Goal: Task Accomplishment & Management: Complete application form

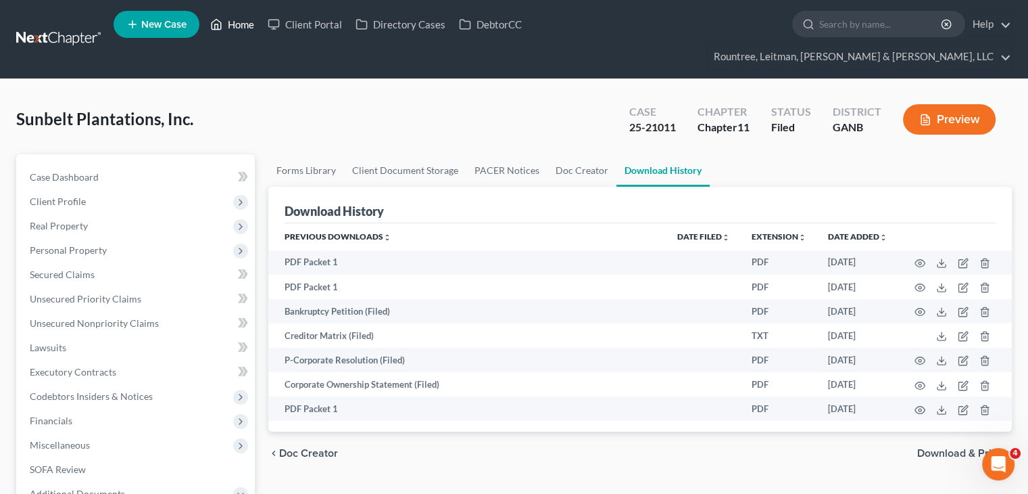
click at [238, 21] on link "Home" at bounding box center [232, 24] width 57 height 24
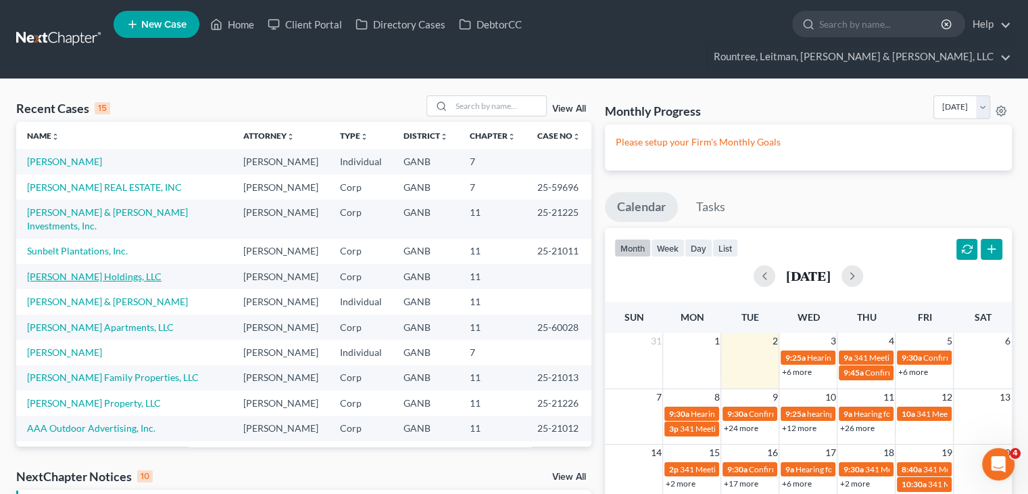
click at [77, 270] on link "[PERSON_NAME] Holdings, LLC" at bounding box center [94, 275] width 135 height 11
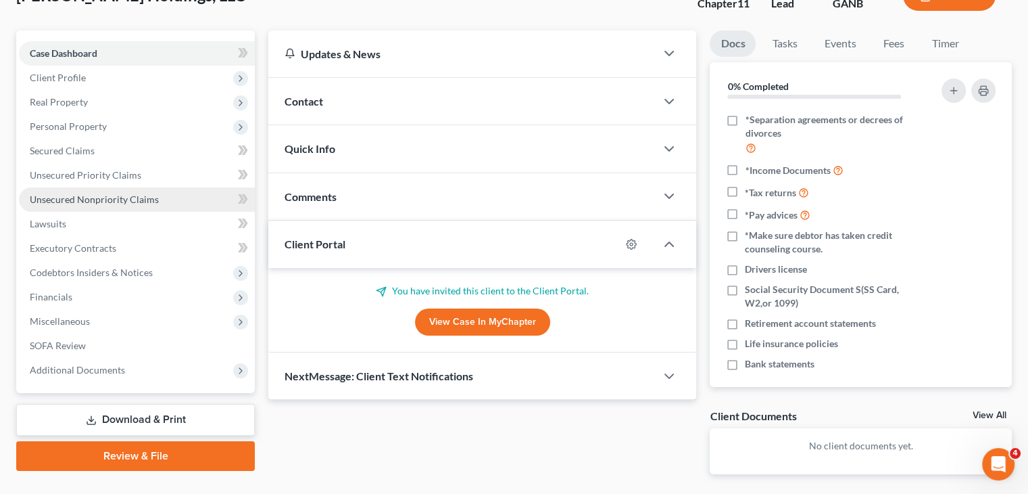
scroll to position [135, 0]
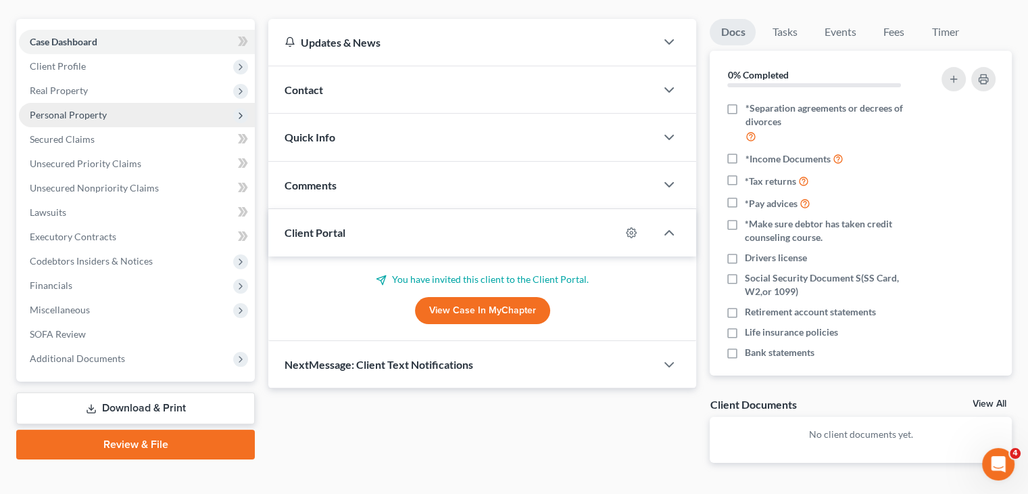
click at [84, 109] on span "Personal Property" at bounding box center [68, 114] width 77 height 11
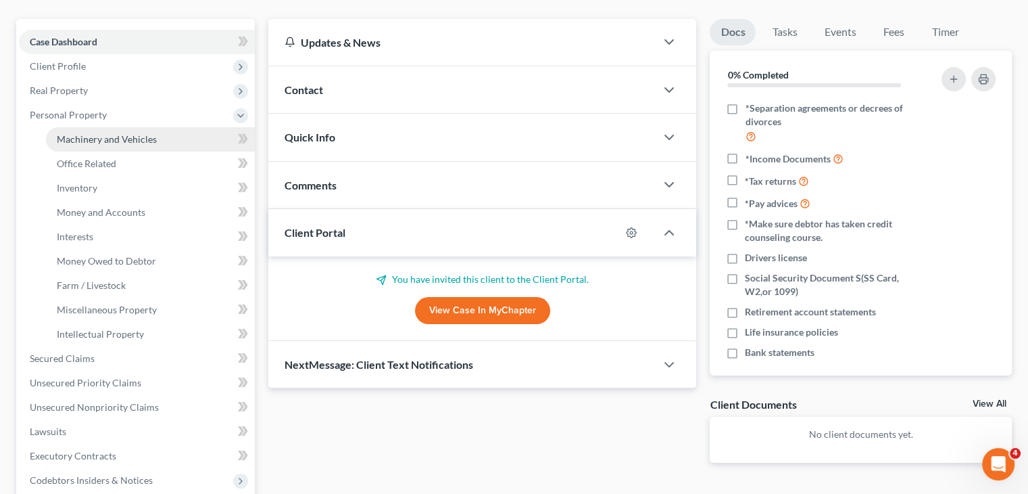
click at [95, 133] on span "Machinery and Vehicles" at bounding box center [107, 138] width 100 height 11
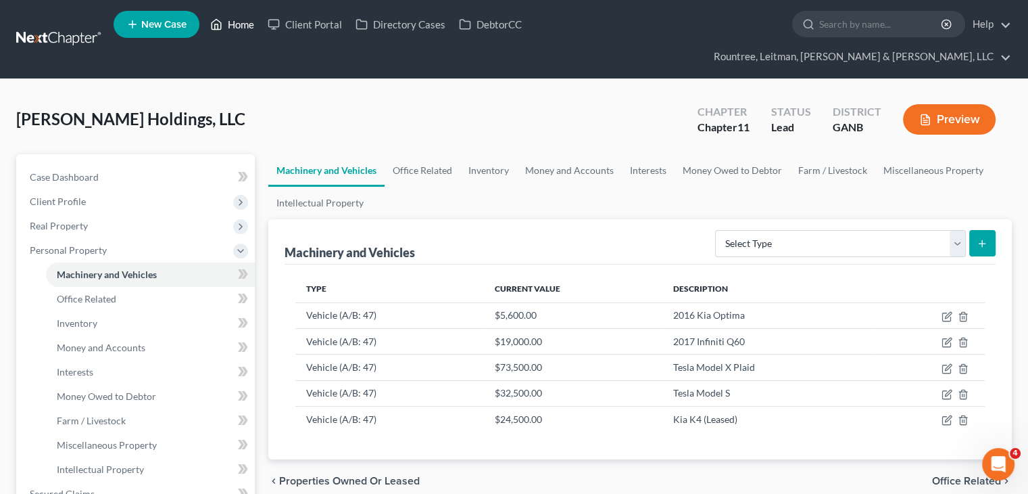
click at [252, 24] on link "Home" at bounding box center [232, 24] width 57 height 24
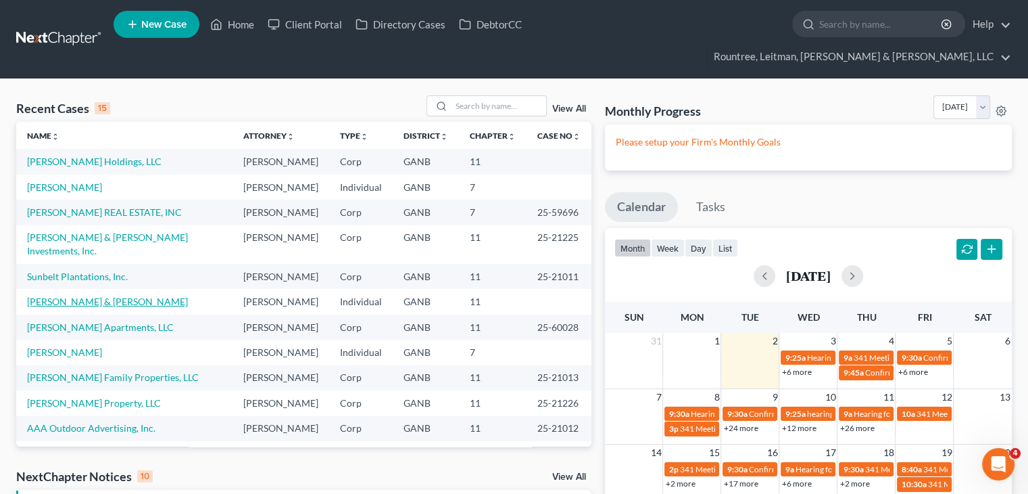
click at [68, 295] on link "[PERSON_NAME] & [PERSON_NAME]" at bounding box center [107, 300] width 161 height 11
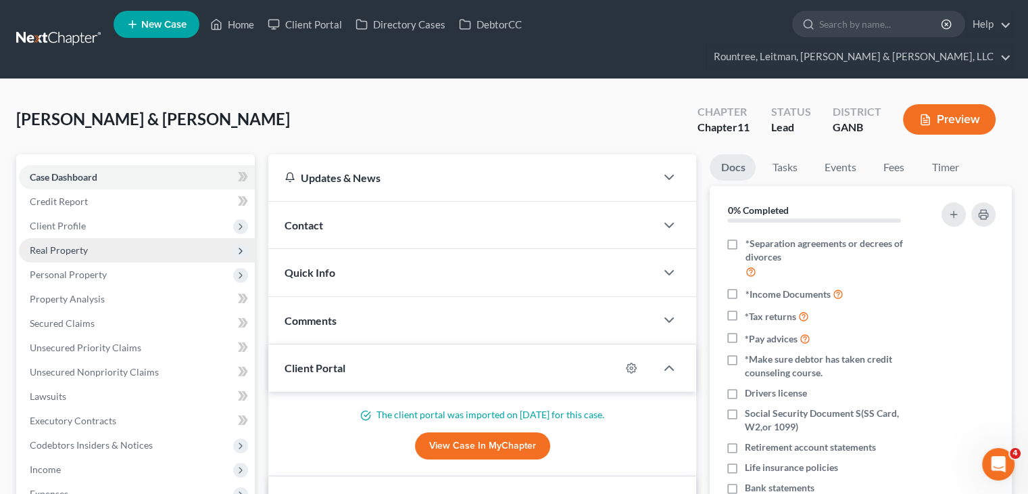
click at [68, 244] on span "Real Property" at bounding box center [59, 249] width 58 height 11
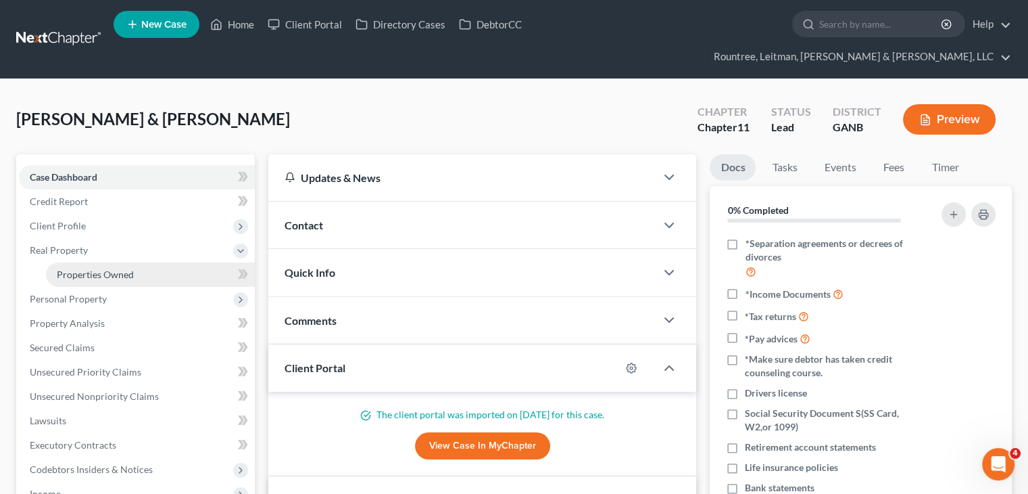
click at [108, 268] on span "Properties Owned" at bounding box center [95, 273] width 77 height 11
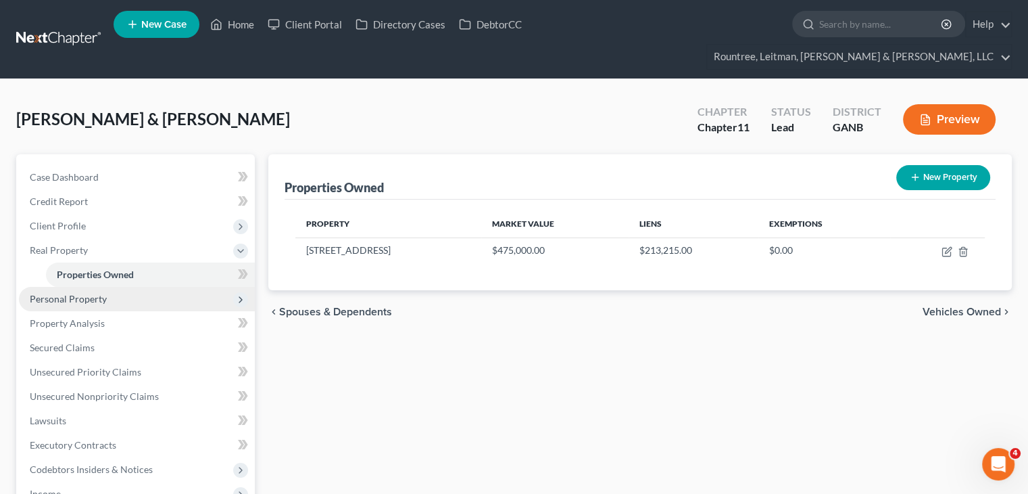
click at [68, 293] on span "Personal Property" at bounding box center [68, 298] width 77 height 11
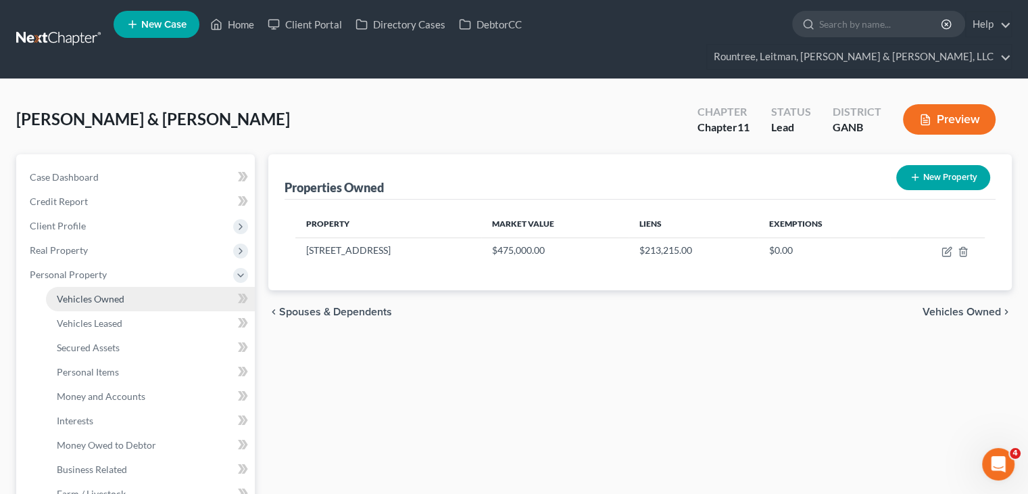
click at [98, 293] on span "Vehicles Owned" at bounding box center [91, 298] width 68 height 11
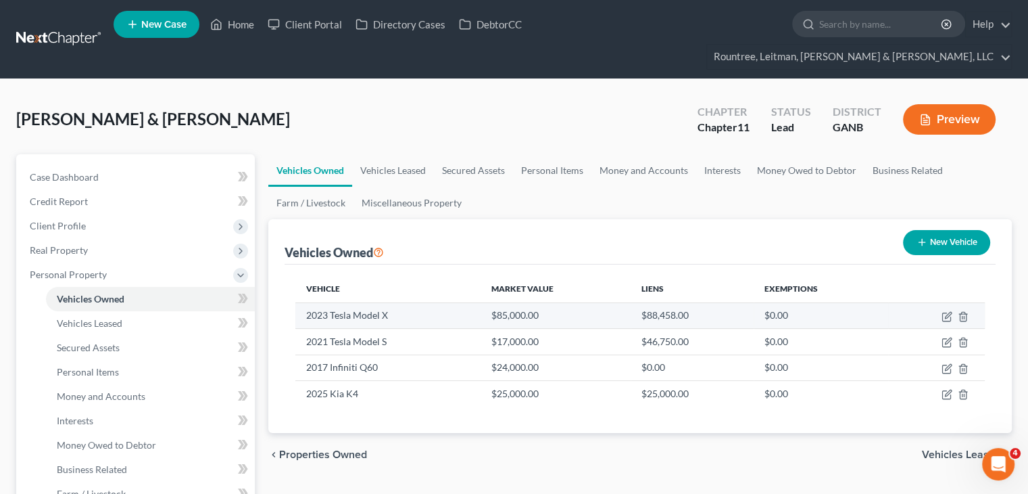
click at [945, 302] on td at bounding box center [936, 315] width 97 height 26
click at [946, 312] on icon "button" at bounding box center [948, 315] width 6 height 6
select select "0"
select select "3"
select select "0"
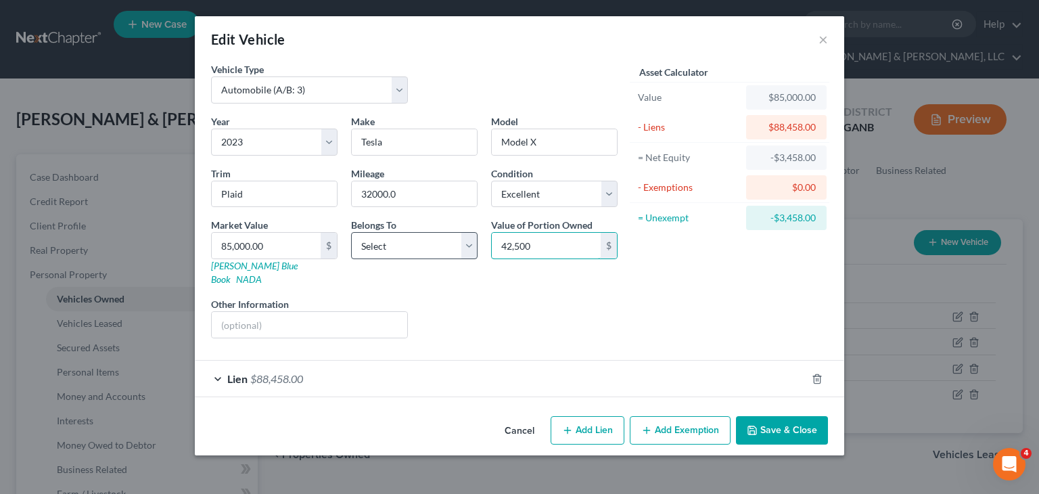
type input "42,500"
click at [471, 241] on select "Select Debtor 1 Only Debtor 2 Only Debtor 1 And Debtor 2 Only At Least One Of T…" at bounding box center [414, 245] width 126 height 27
select select "3"
click at [351, 232] on select "Select Debtor 1 Only Debtor 2 Only Debtor 1 And Debtor 2 Only At Least One Of T…" at bounding box center [414, 245] width 126 height 27
click at [797, 416] on button "Save & Close" at bounding box center [782, 430] width 92 height 28
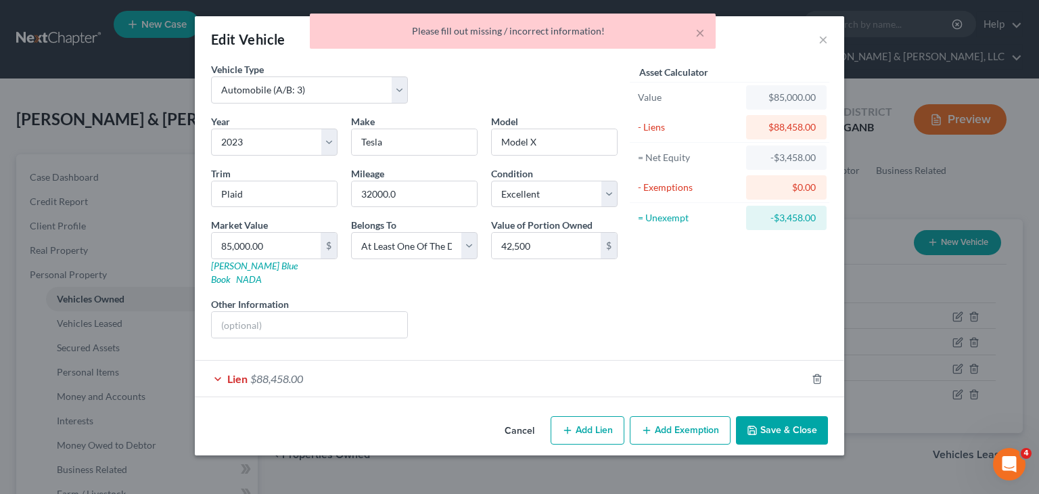
click at [235, 372] on span "Lien" at bounding box center [237, 378] width 20 height 13
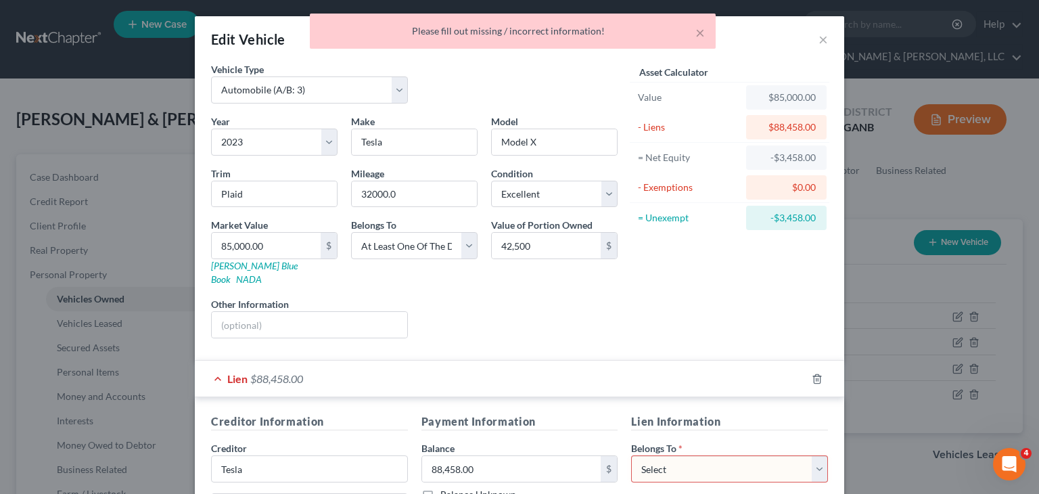
scroll to position [203, 0]
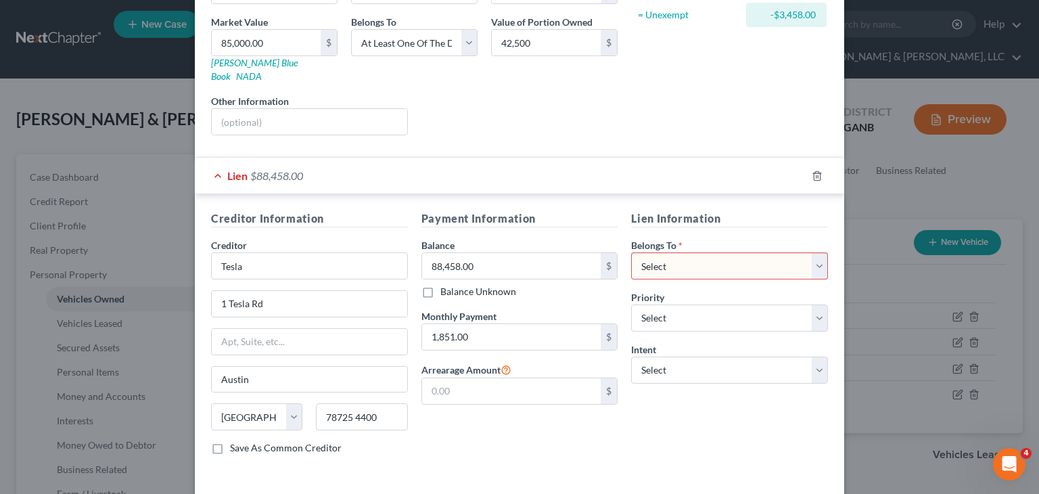
click at [717, 252] on select "Select Debtor 1 Only Debtor 2 Only Debtor 1 And Debtor 2 Only At Least One Of T…" at bounding box center [729, 265] width 197 height 27
select select "3"
click at [631, 252] on select "Select Debtor 1 Only Debtor 2 Only Debtor 1 And Debtor 2 Only At Least One Of T…" at bounding box center [729, 265] width 197 height 27
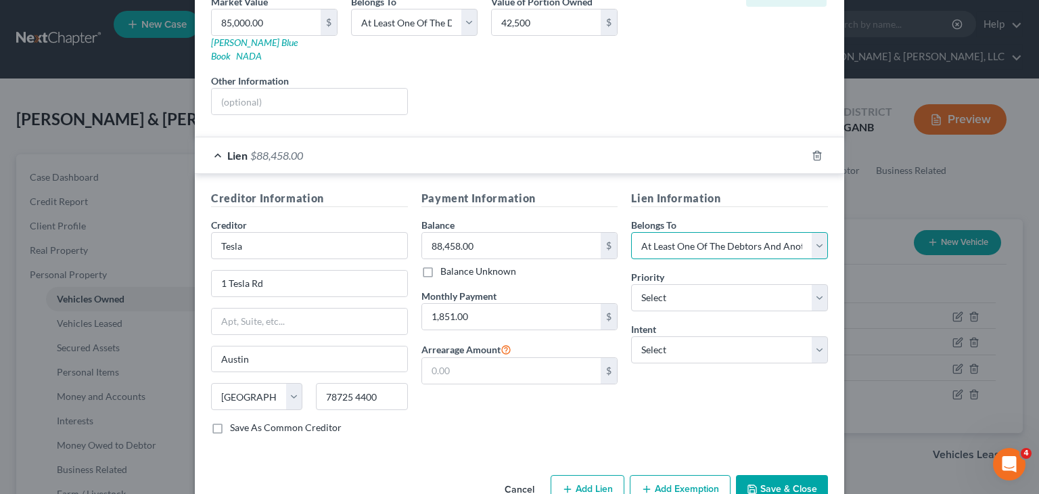
scroll to position [243, 0]
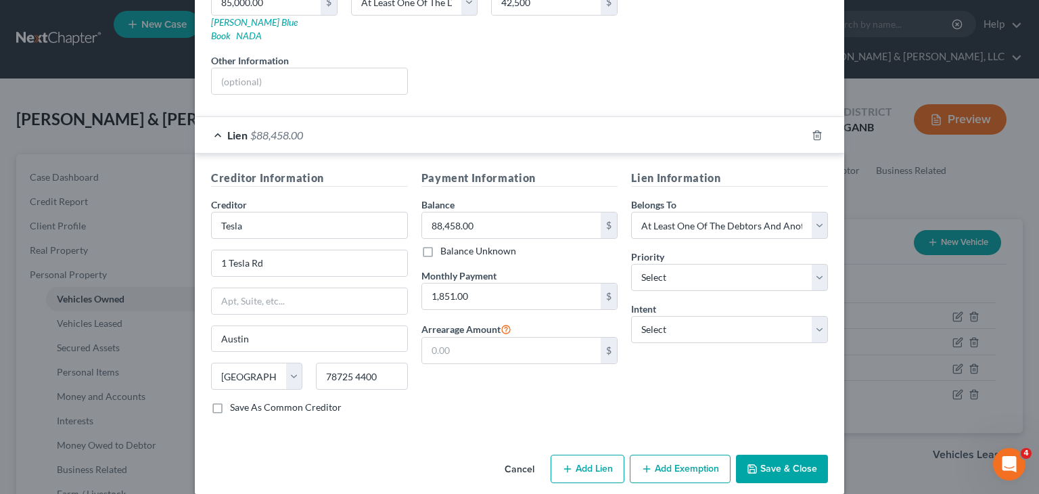
click at [762, 454] on button "Save & Close" at bounding box center [782, 468] width 92 height 28
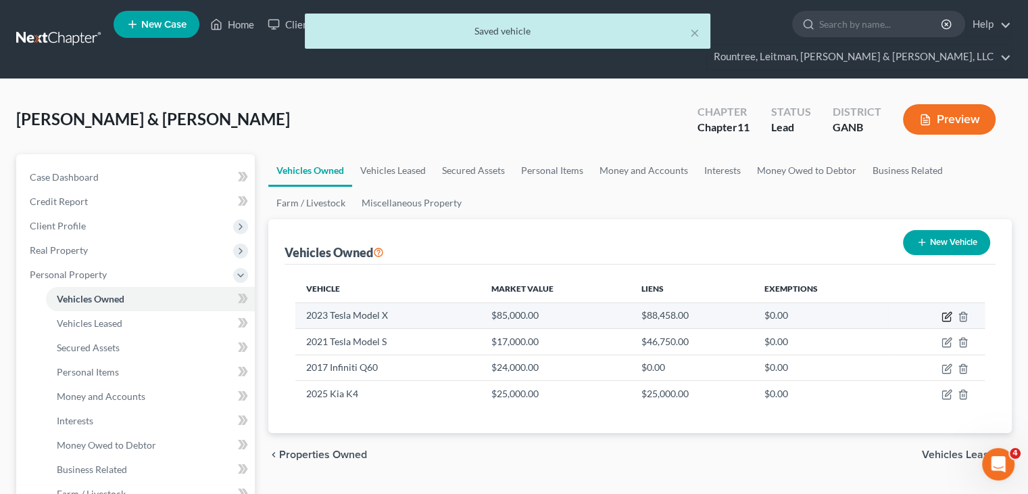
click at [949, 311] on icon "button" at bounding box center [947, 316] width 11 height 11
select select "0"
select select "3"
select select "0"
select select "3"
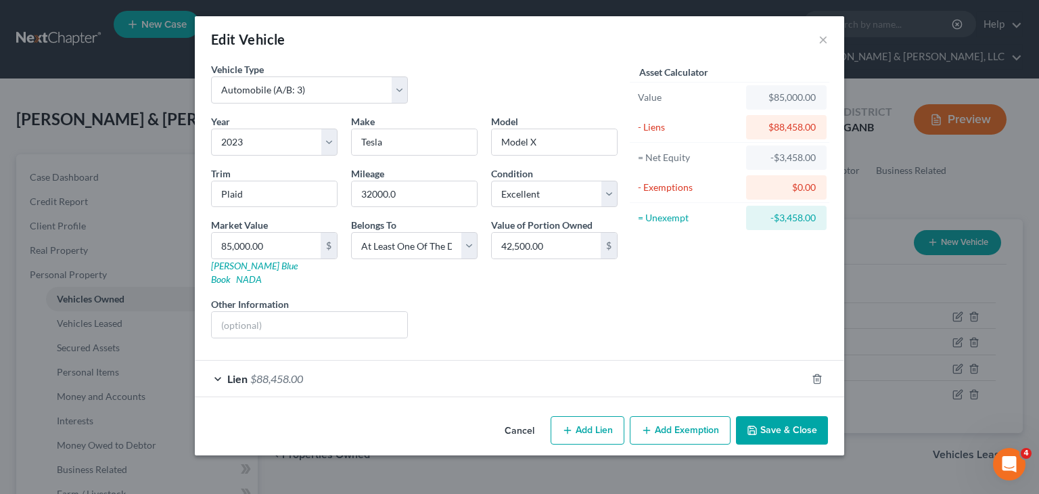
drag, startPoint x: 775, startPoint y: 416, endPoint x: 986, endPoint y: 365, distance: 217.0
click at [775, 416] on button "Save & Close" at bounding box center [782, 430] width 92 height 28
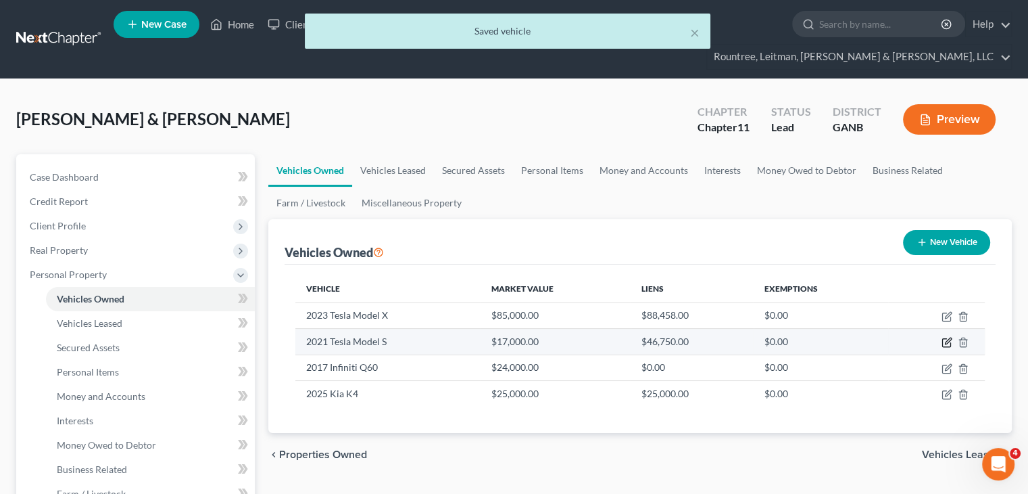
click at [947, 337] on icon "button" at bounding box center [947, 342] width 11 height 11
select select "0"
select select "5"
select select "2"
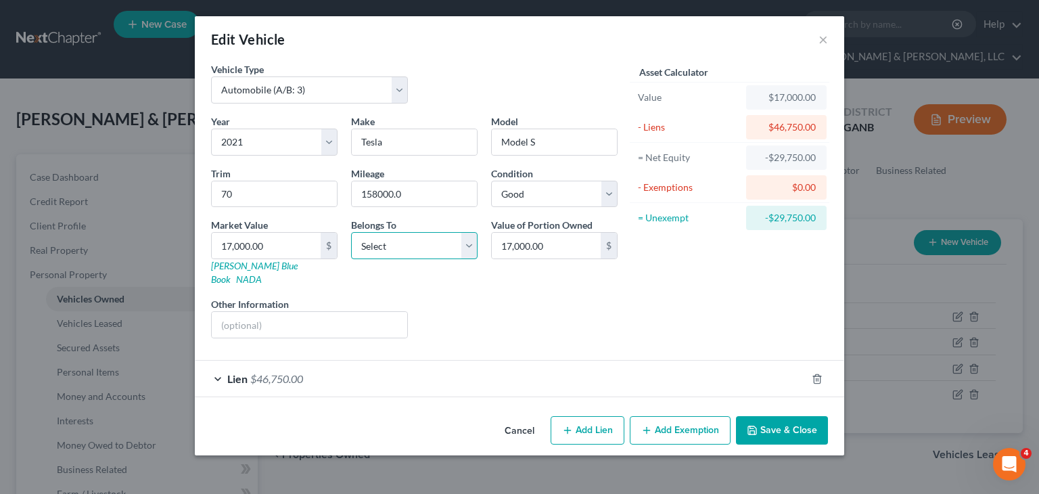
click at [468, 244] on select "Select Debtor 1 Only Debtor 2 Only Debtor 1 And Debtor 2 Only At Least One Of T…" at bounding box center [414, 245] width 126 height 27
select select "3"
click at [351, 232] on select "Select Debtor 1 Only Debtor 2 Only Debtor 1 And Debtor 2 Only At Least One Of T…" at bounding box center [414, 245] width 126 height 27
type input "5"
type input "8,500.00"
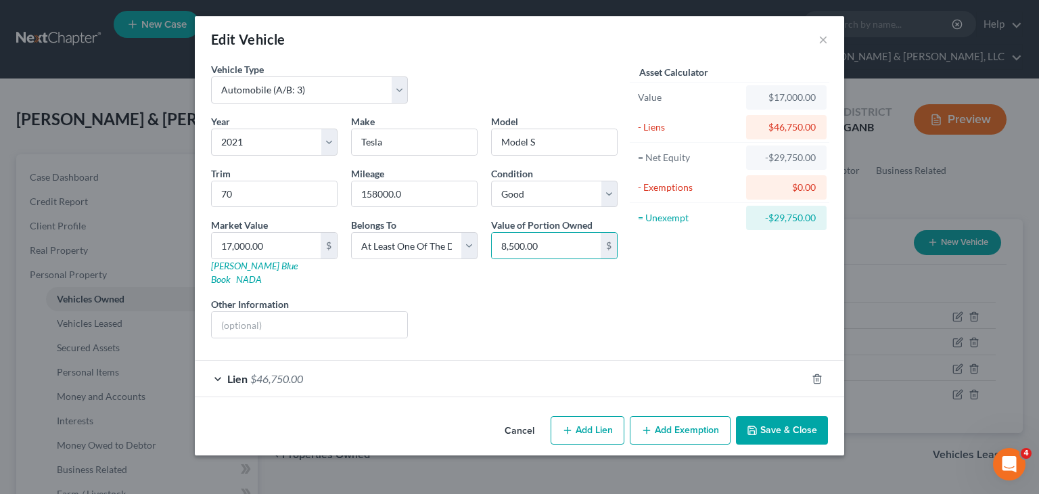
click at [792, 416] on button "Save & Close" at bounding box center [782, 430] width 92 height 28
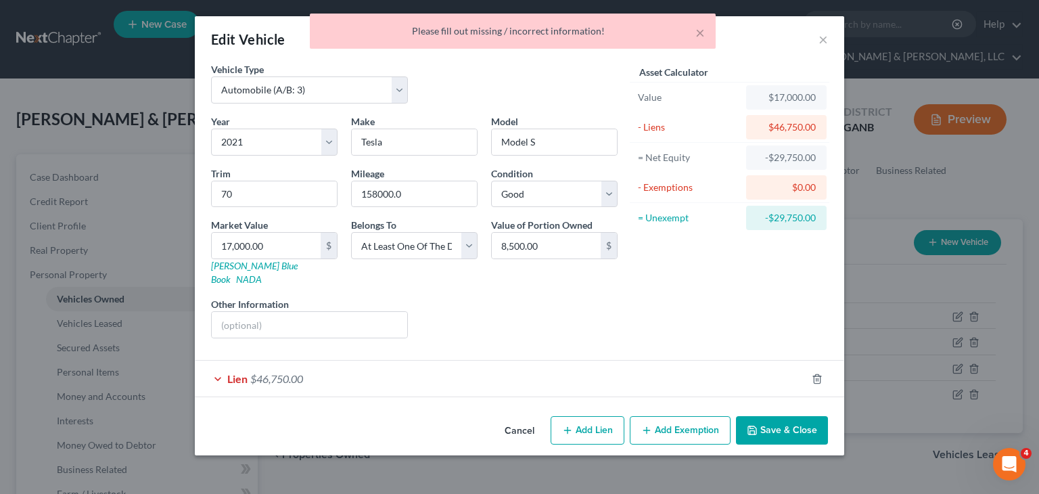
click at [285, 372] on span "$46,750.00" at bounding box center [276, 378] width 53 height 13
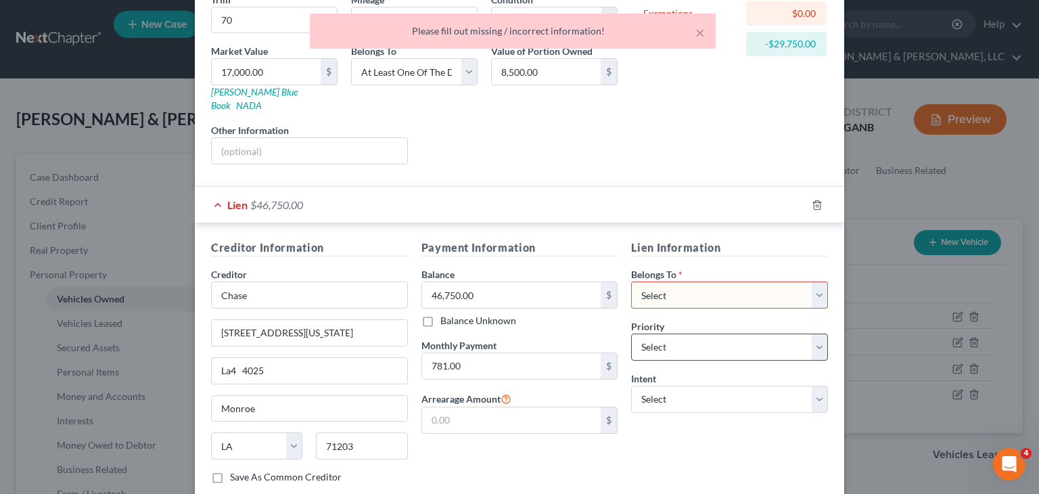
scroll to position [203, 0]
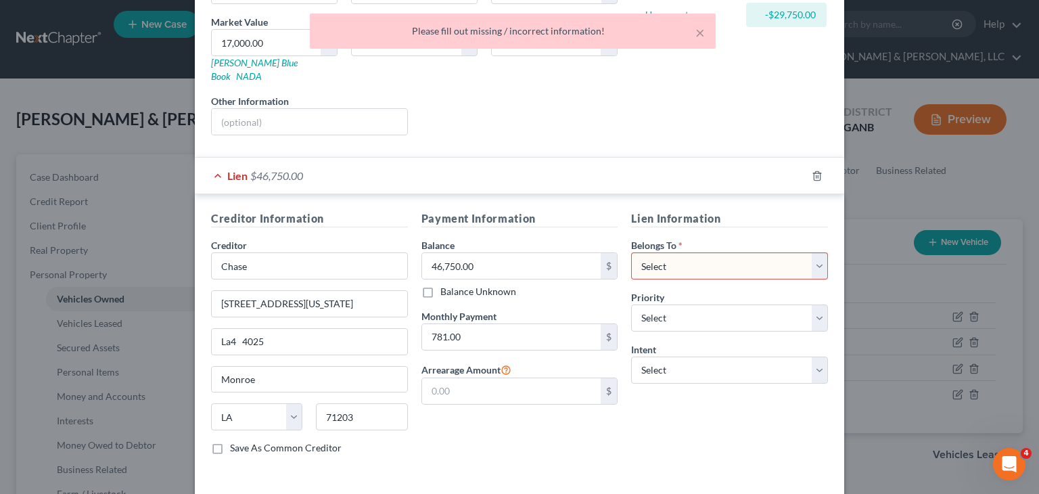
click at [699, 252] on select "Select Debtor 1 Only Debtor 2 Only Debtor 1 And Debtor 2 Only At Least One Of T…" at bounding box center [729, 265] width 197 height 27
select select "3"
click at [631, 252] on select "Select Debtor 1 Only Debtor 2 Only Debtor 1 And Debtor 2 Only At Least One Of T…" at bounding box center [729, 265] width 197 height 27
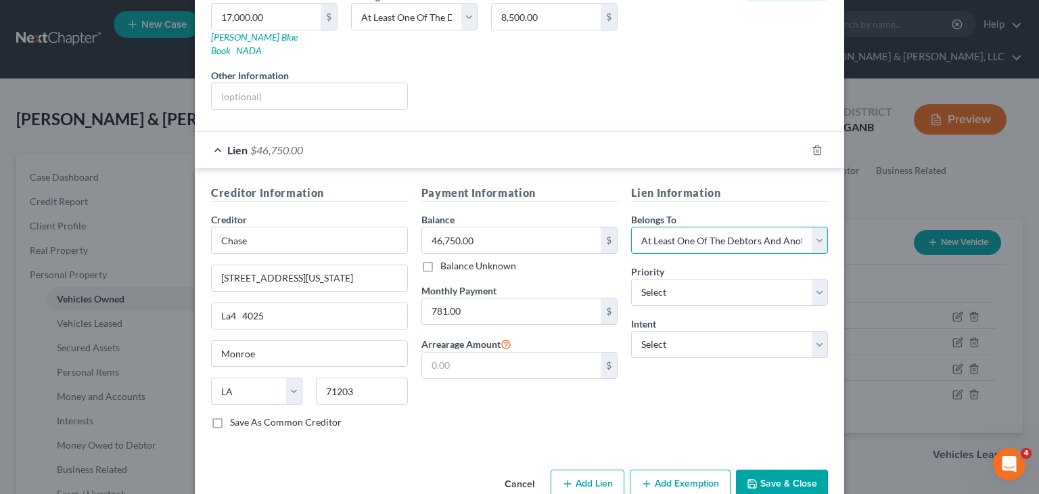
scroll to position [243, 0]
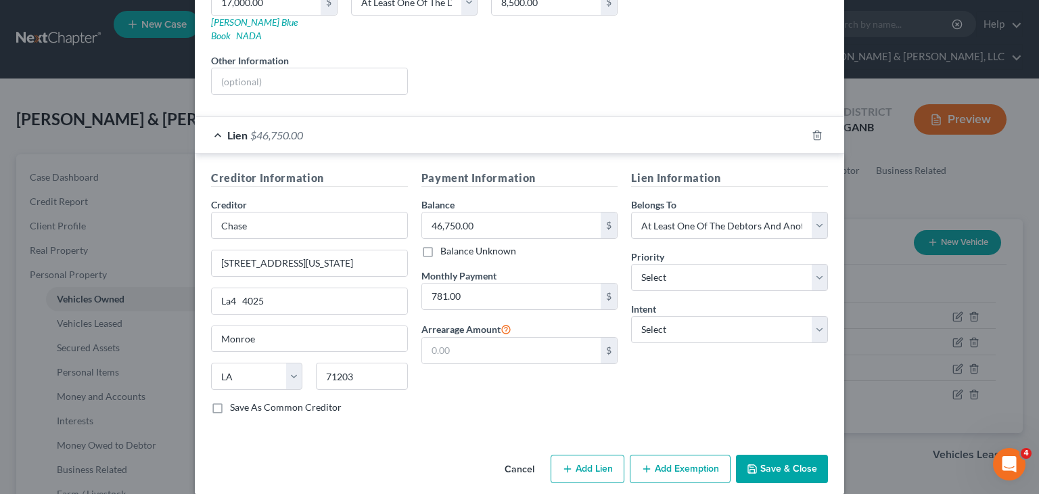
click at [788, 454] on button "Save & Close" at bounding box center [782, 468] width 92 height 28
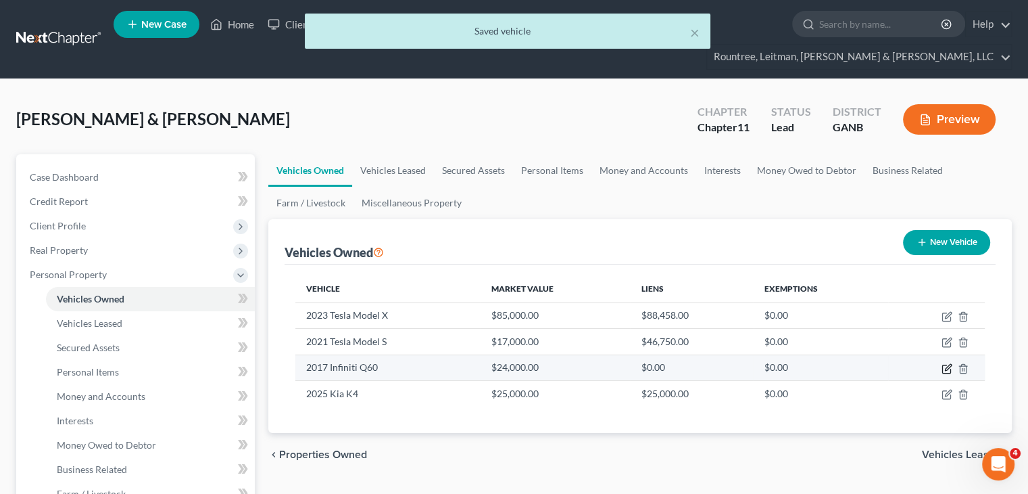
click at [944, 363] on icon "button" at bounding box center [947, 368] width 11 height 11
select select "0"
select select "9"
select select "1"
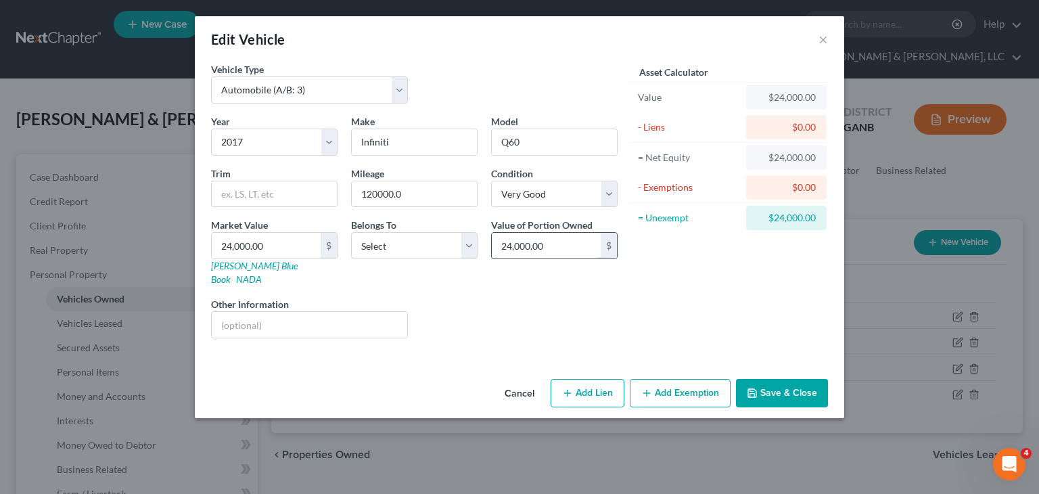
click at [587, 243] on input "24,000.00" at bounding box center [546, 246] width 109 height 26
type input "12,000.00"
click at [791, 379] on button "Save & Close" at bounding box center [782, 393] width 92 height 28
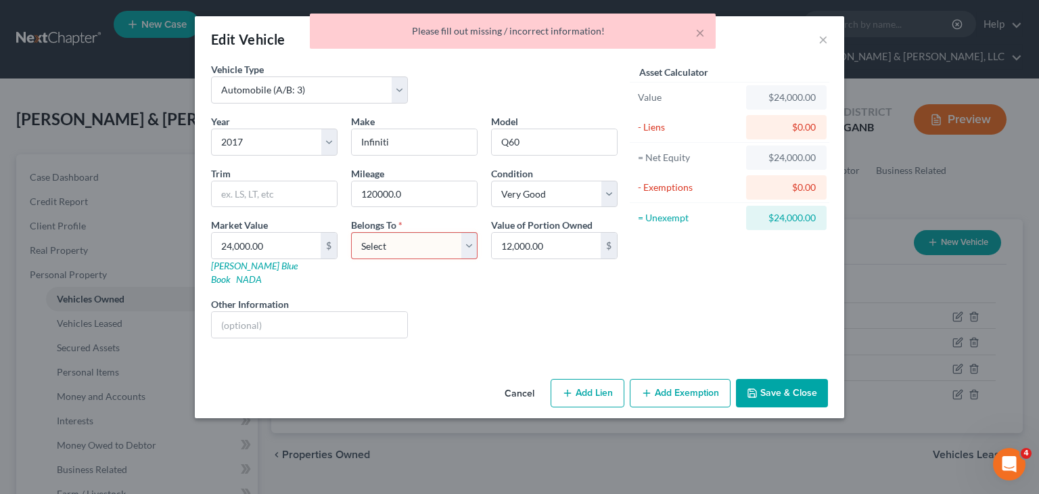
click at [467, 243] on select "Select Debtor 1 Only Debtor 2 Only Debtor 1 And Debtor 2 Only At Least One Of T…" at bounding box center [414, 245] width 126 height 27
select select "3"
click at [351, 232] on select "Select Debtor 1 Only Debtor 2 Only Debtor 1 And Debtor 2 Only At Least One Of T…" at bounding box center [414, 245] width 126 height 27
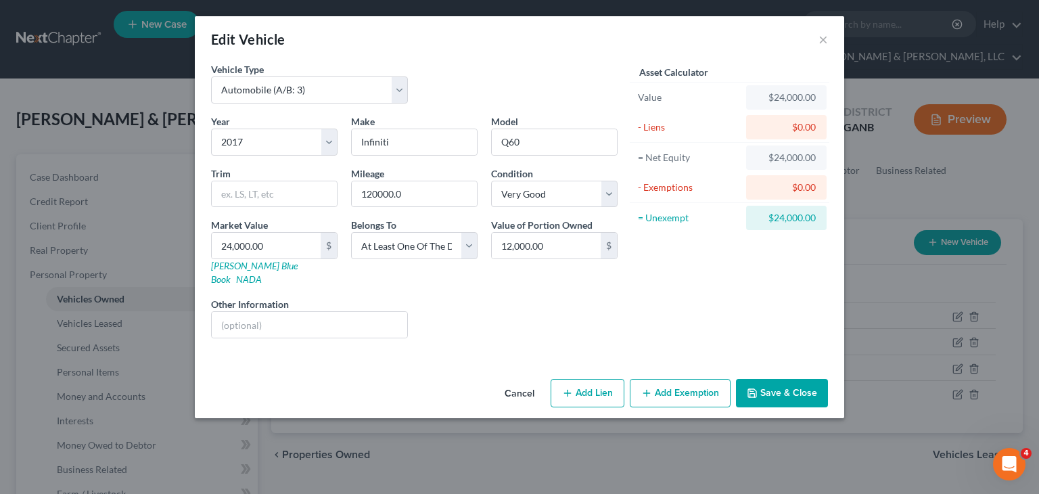
click at [779, 382] on button "Save & Close" at bounding box center [782, 393] width 92 height 28
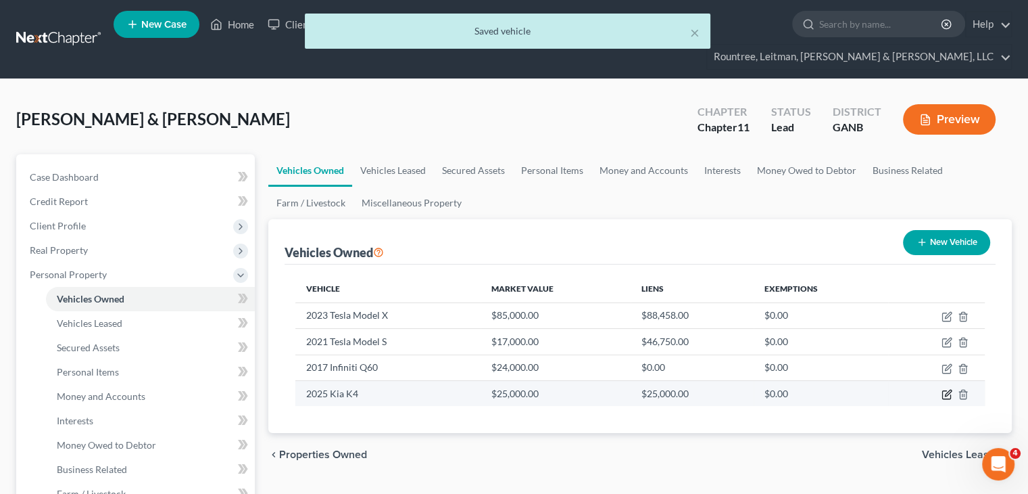
click at [944, 389] on icon "button" at bounding box center [947, 394] width 11 height 11
select select "0"
select select "1"
select select "0"
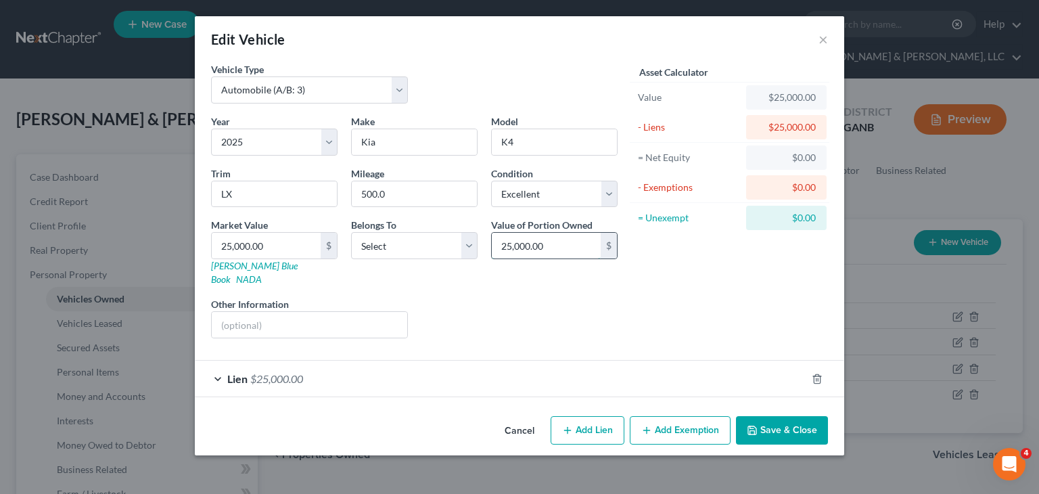
click at [564, 249] on input "25,000.00" at bounding box center [546, 246] width 109 height 26
type input "12,500.00"
click at [782, 417] on button "Save & Close" at bounding box center [782, 430] width 92 height 28
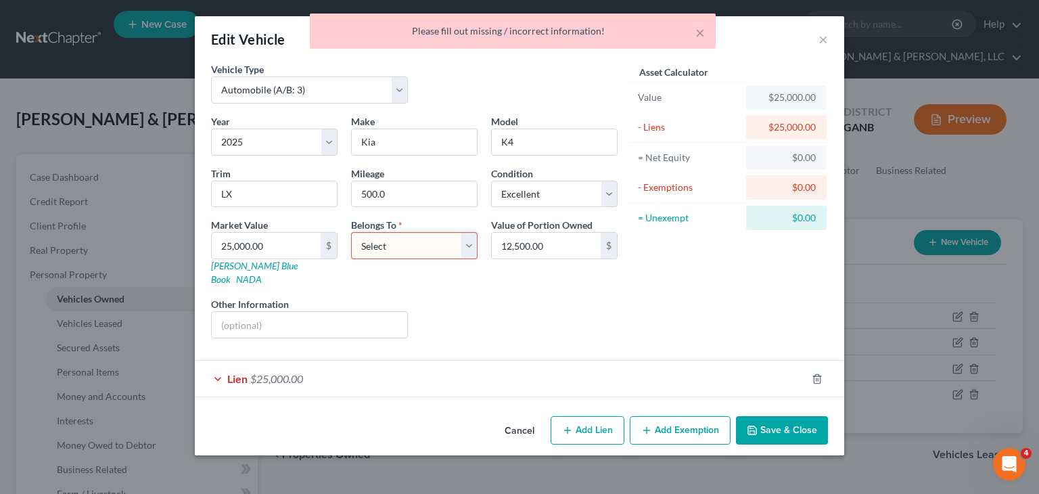
click at [268, 372] on span "$25,000.00" at bounding box center [276, 378] width 53 height 13
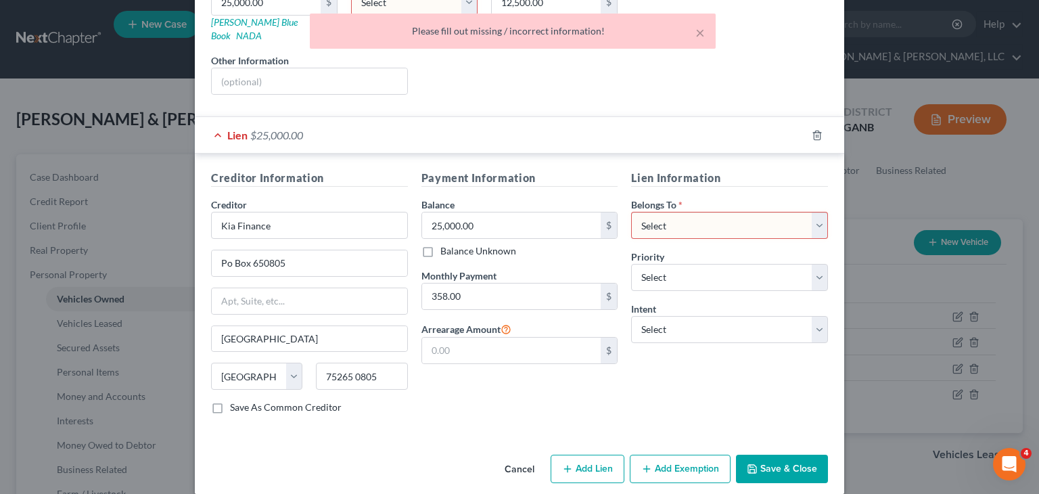
click at [658, 212] on select "Select Debtor 1 Only Debtor 2 Only Debtor 1 And Debtor 2 Only At Least One Of T…" at bounding box center [729, 225] width 197 height 27
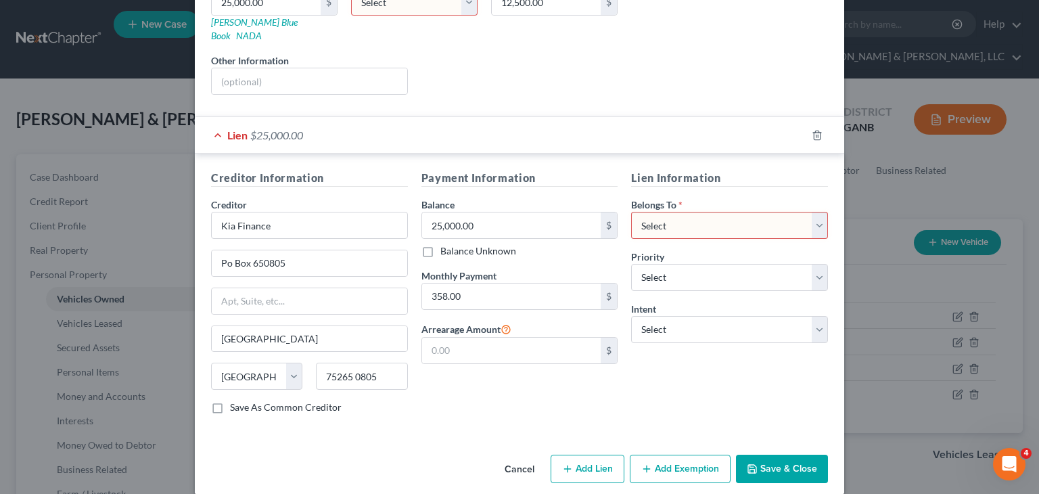
select select "3"
click at [631, 212] on select "Select Debtor 1 Only Debtor 2 Only Debtor 1 And Debtor 2 Only At Least One Of T…" at bounding box center [729, 225] width 197 height 27
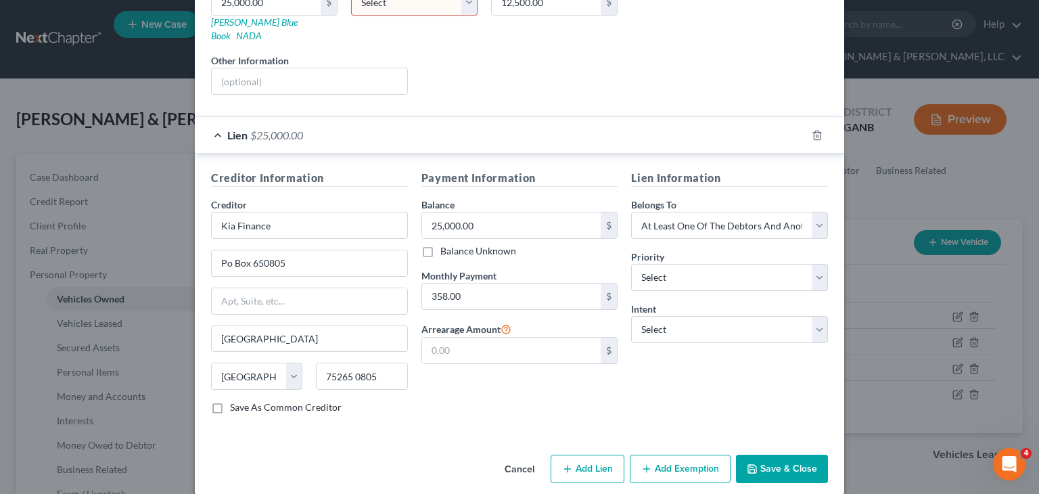
click at [793, 454] on button "Save & Close" at bounding box center [782, 468] width 92 height 28
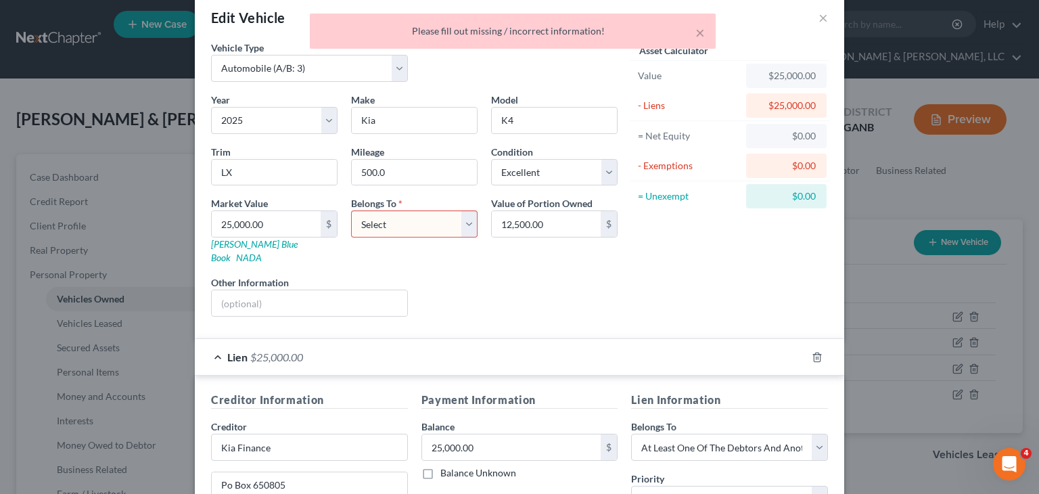
scroll to position [0, 0]
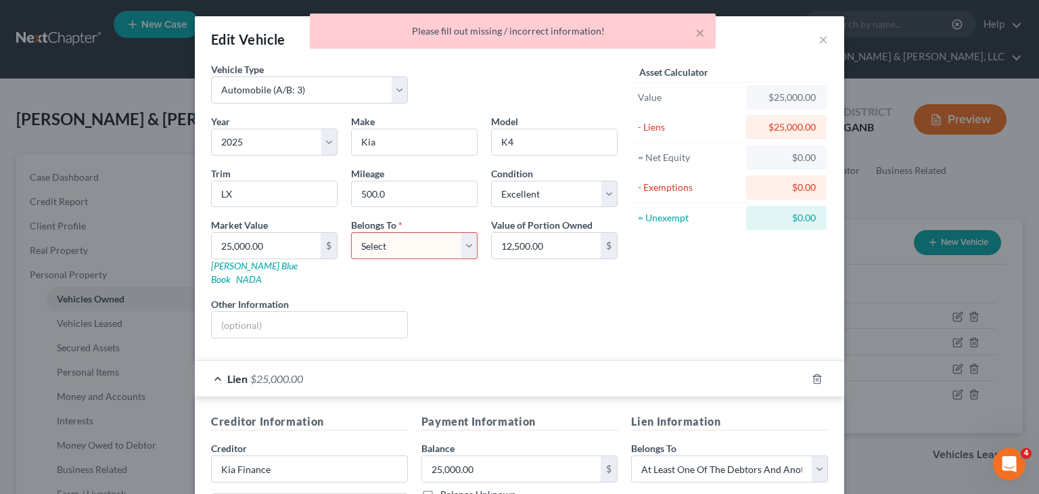
drag, startPoint x: 463, startPoint y: 243, endPoint x: 465, endPoint y: 256, distance: 13.7
click at [463, 243] on select "Select Debtor 1 Only Debtor 2 Only Debtor 1 And Debtor 2 Only At Least One Of T…" at bounding box center [414, 245] width 126 height 27
select select "3"
click at [351, 232] on select "Select Debtor 1 Only Debtor 2 Only Debtor 1 And Debtor 2 Only At Least One Of T…" at bounding box center [414, 245] width 126 height 27
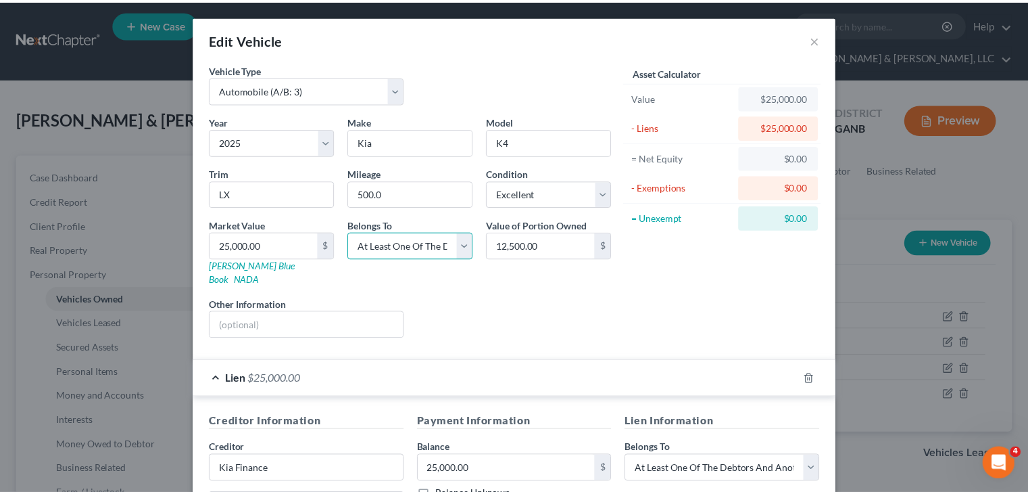
scroll to position [243, 0]
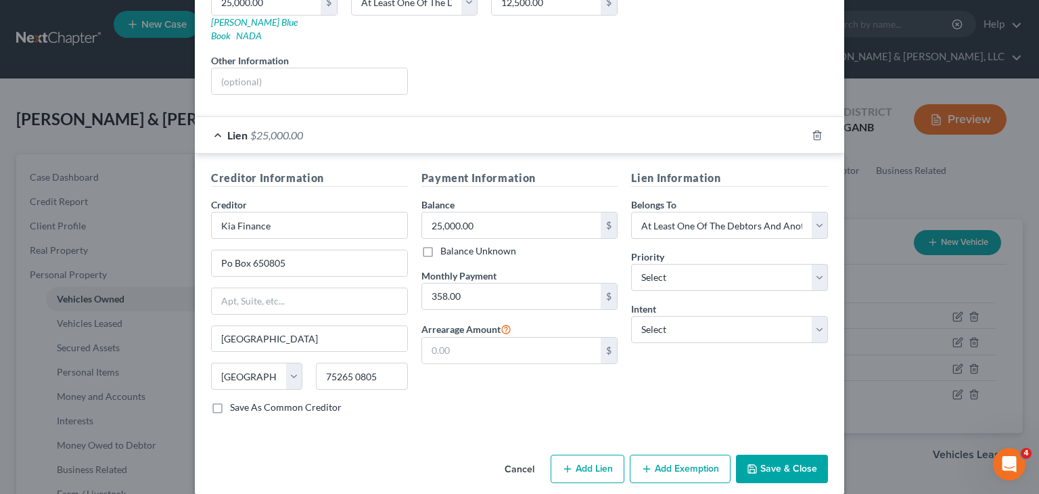
click at [771, 454] on button "Save & Close" at bounding box center [782, 468] width 92 height 28
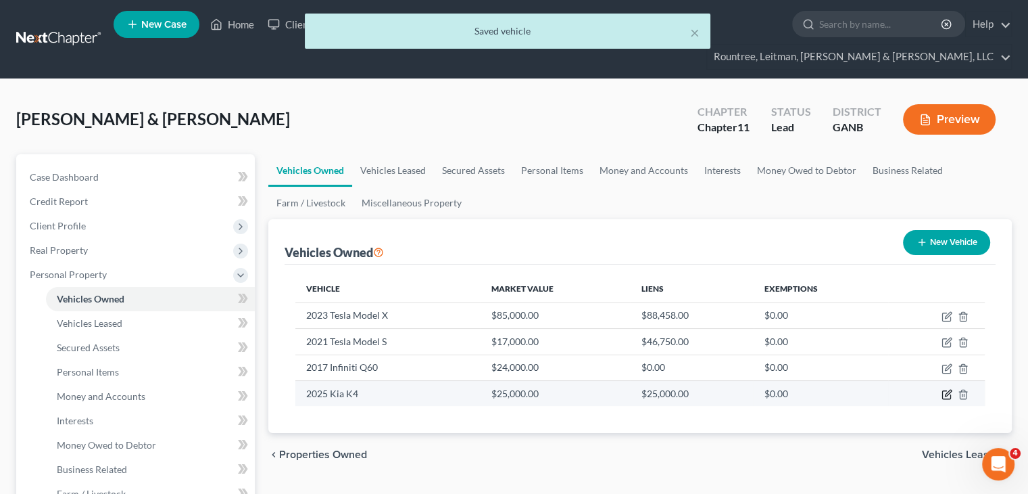
click at [945, 389] on icon "button" at bounding box center [947, 394] width 11 height 11
select select "0"
select select "1"
select select "0"
select select "3"
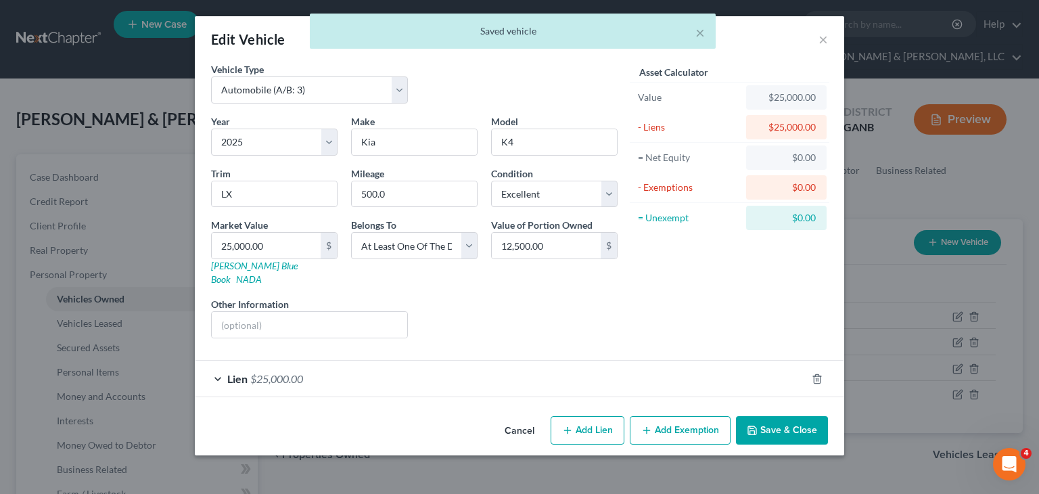
click at [786, 416] on button "Save & Close" at bounding box center [782, 430] width 92 height 28
